Goal: Navigation & Orientation: Find specific page/section

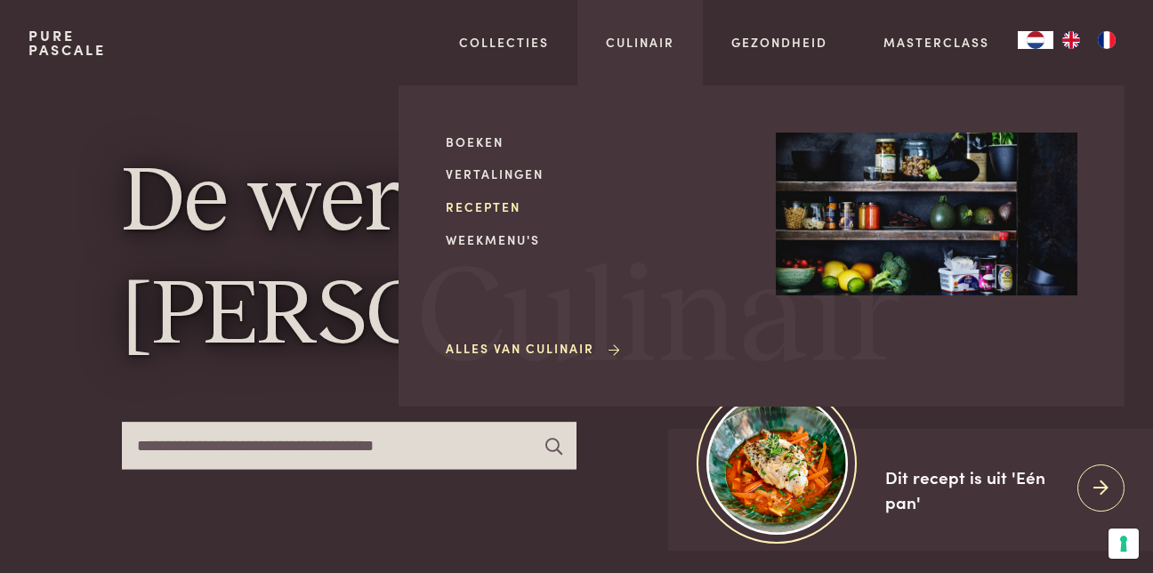
click at [508, 211] on link "Recepten" at bounding box center [597, 206] width 302 height 19
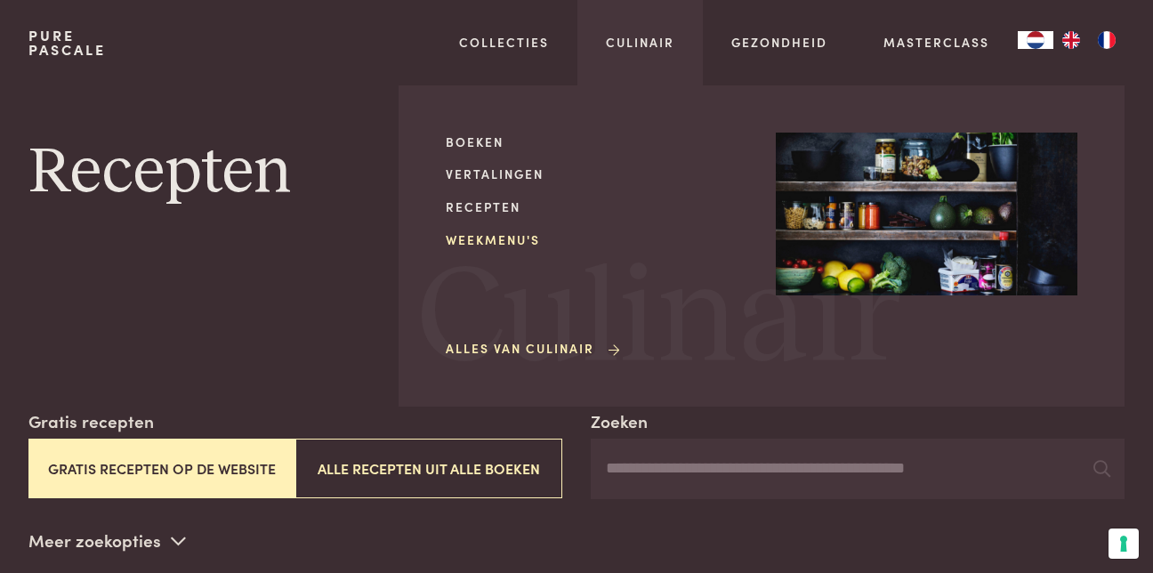
click at [515, 239] on link "Weekmenu's" at bounding box center [597, 239] width 302 height 19
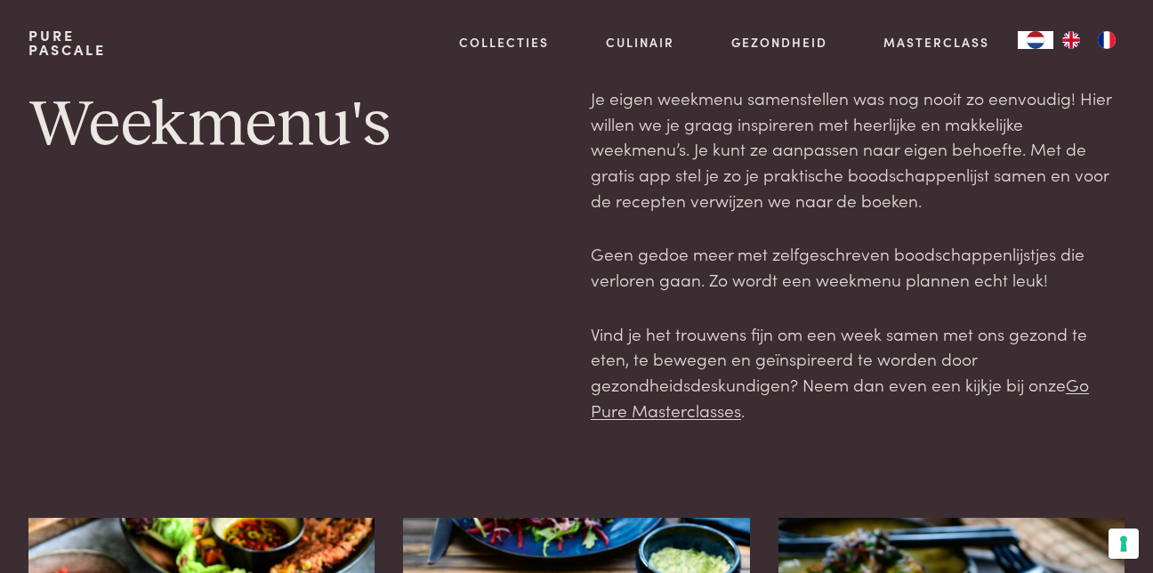
scroll to position [501, 0]
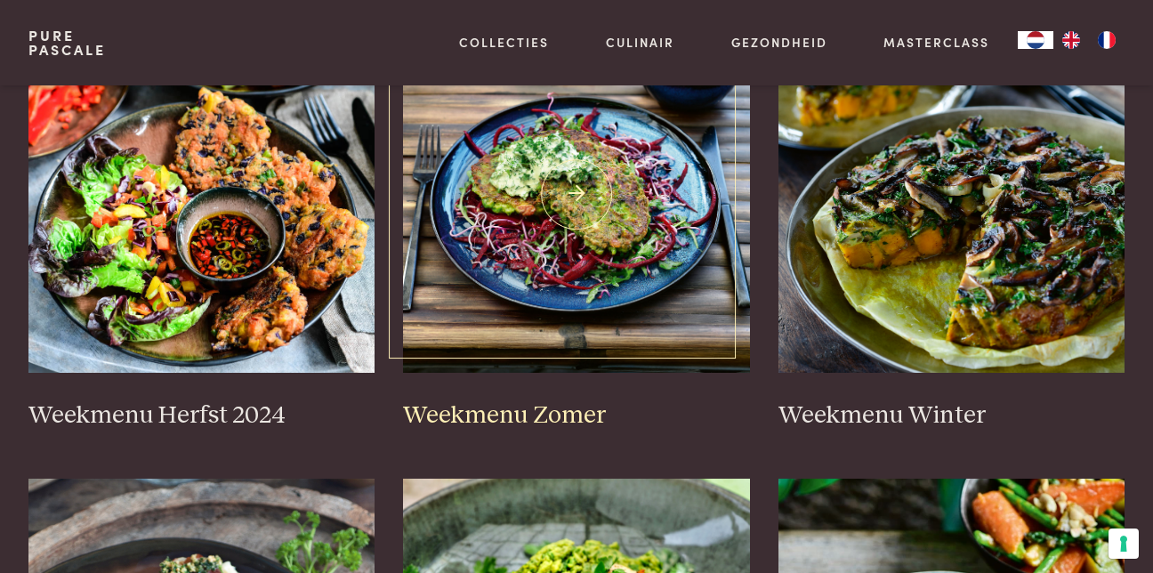
click at [568, 408] on h3 "Weekmenu Zomer" at bounding box center [576, 415] width 347 height 31
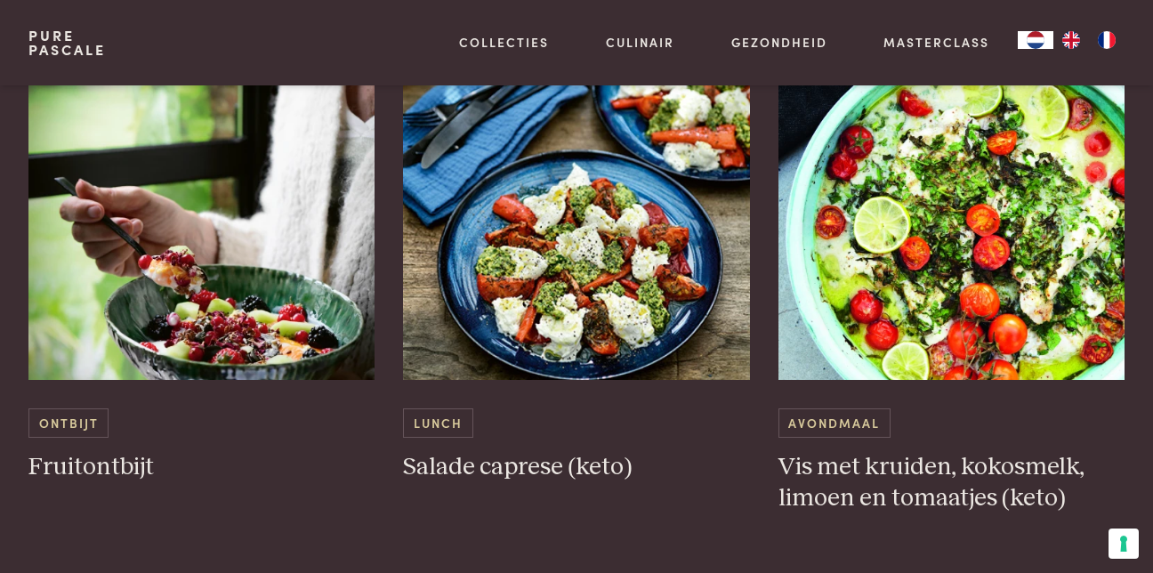
scroll to position [1180, 0]
